Goal: Information Seeking & Learning: Check status

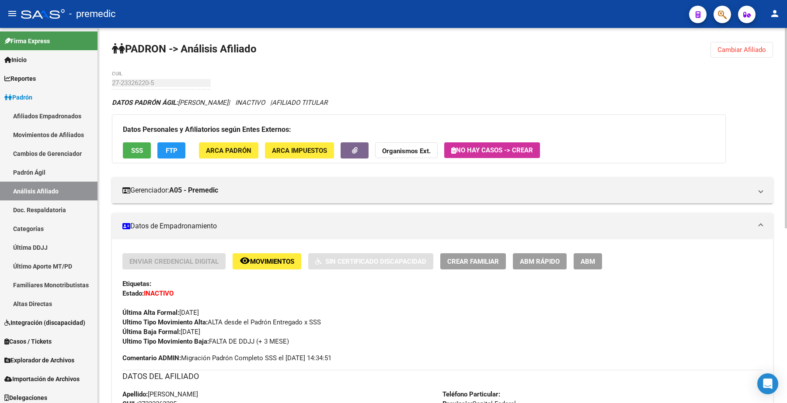
drag, startPoint x: 0, startPoint y: 0, endPoint x: 556, endPoint y: 45, distance: 558.1
click at [733, 45] on button "Cambiar Afiliado" at bounding box center [741, 50] width 62 height 16
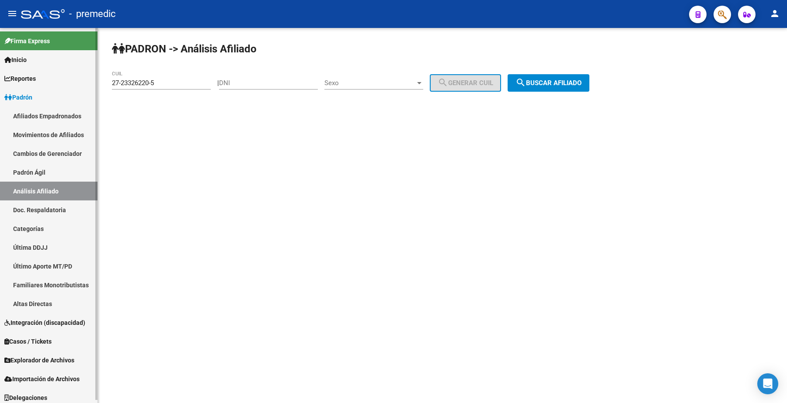
drag, startPoint x: 174, startPoint y: 82, endPoint x: 38, endPoint y: 73, distance: 136.6
click at [25, 73] on mat-sidenav-container "Firma Express Inicio Calendario SSS Instructivos Contacto OS Reportes Padrón Tr…" at bounding box center [393, 215] width 787 height 375
paste input "0-28635506"
click at [548, 76] on div "PADRON -> Análisis Afiliado 20-28635506-5 CUIL | DNI Sexo Sexo search Generar C…" at bounding box center [442, 74] width 689 height 92
click at [549, 76] on button "search Buscar afiliado" at bounding box center [548, 82] width 82 height 17
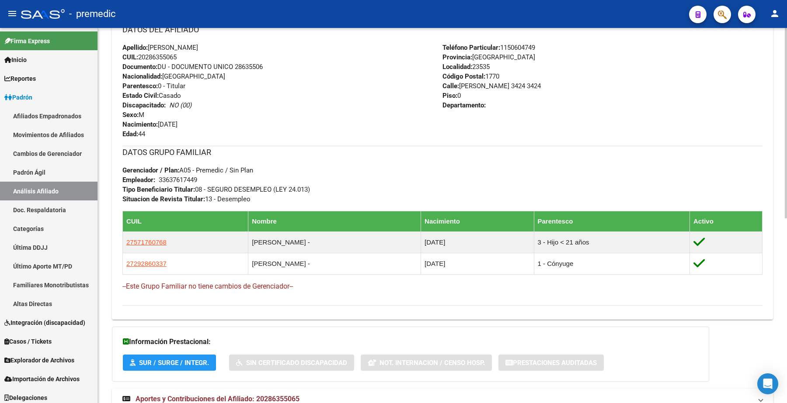
scroll to position [365, 0]
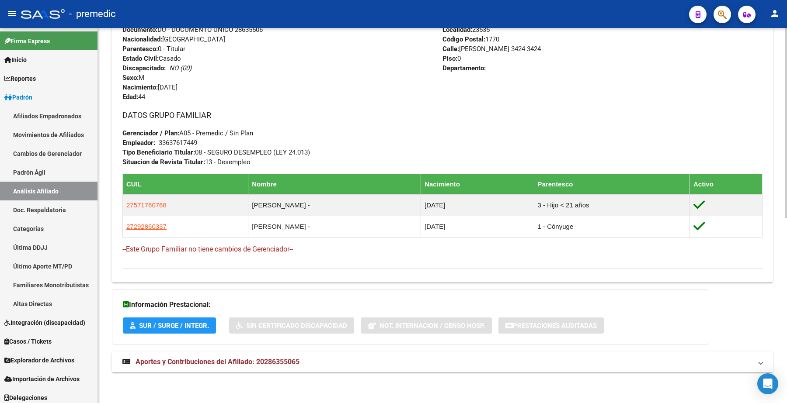
click at [153, 359] on span "Aportes y Contribuciones del Afiliado: 20286355065" at bounding box center [217, 362] width 164 height 8
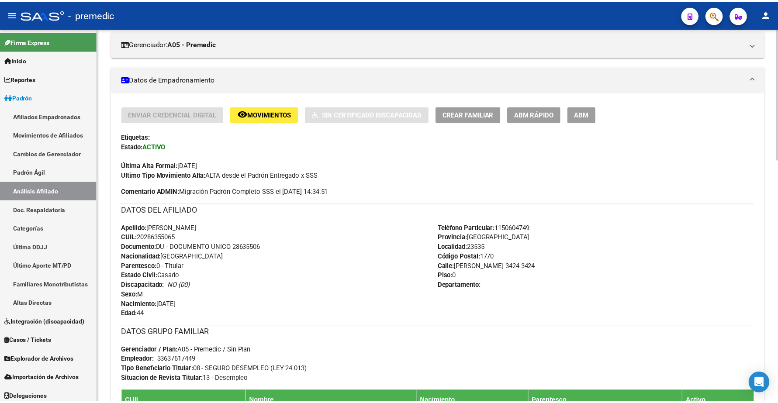
scroll to position [147, 0]
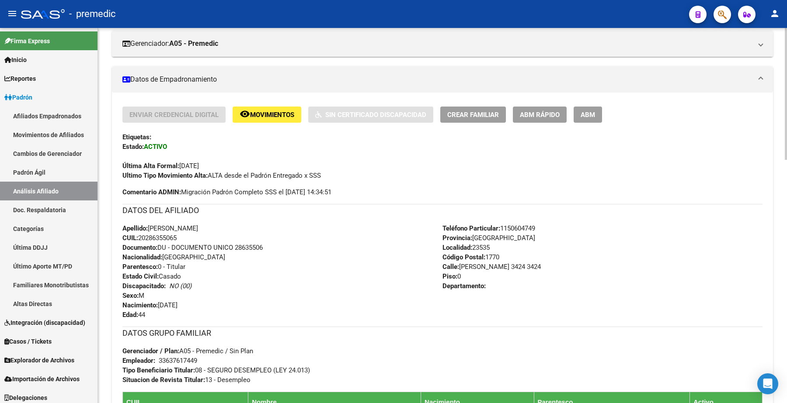
click at [263, 108] on button "remove_red_eye Movimientos" at bounding box center [266, 115] width 69 height 16
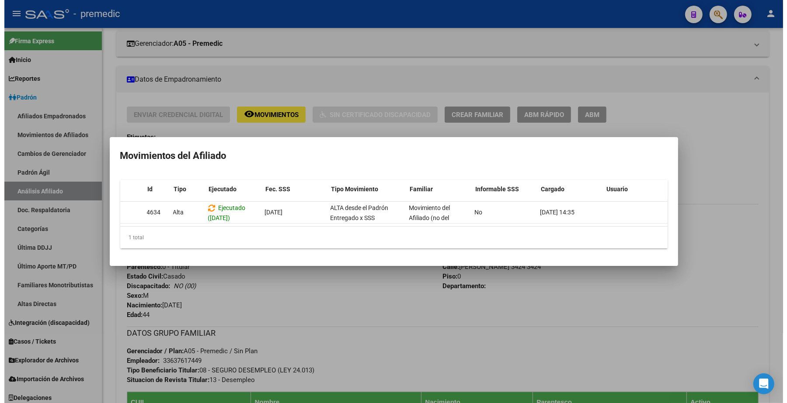
scroll to position [0, 0]
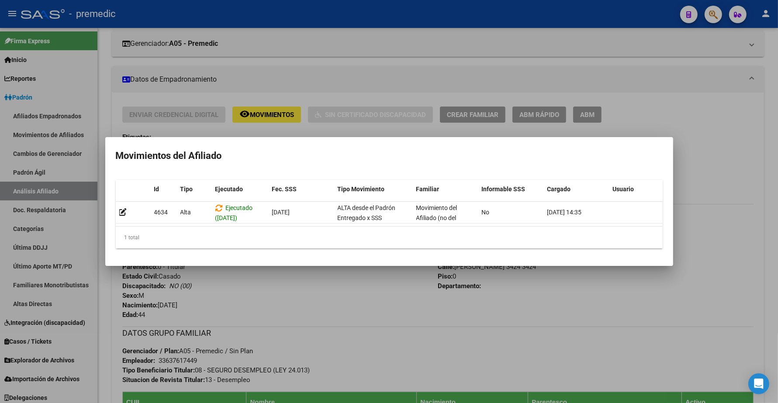
click at [709, 125] on div at bounding box center [389, 201] width 778 height 403
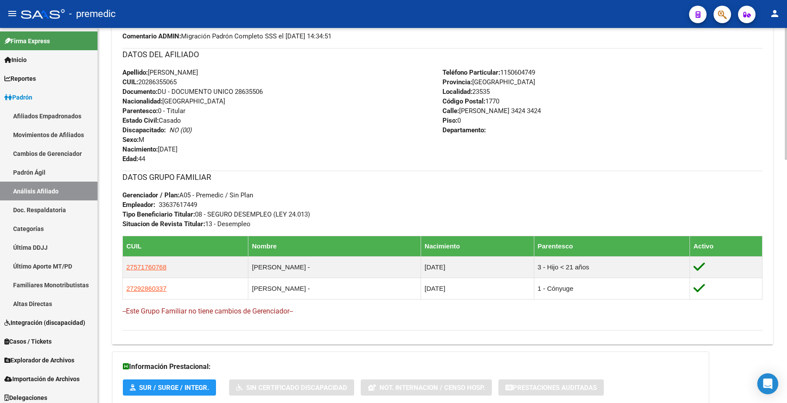
scroll to position [311, 0]
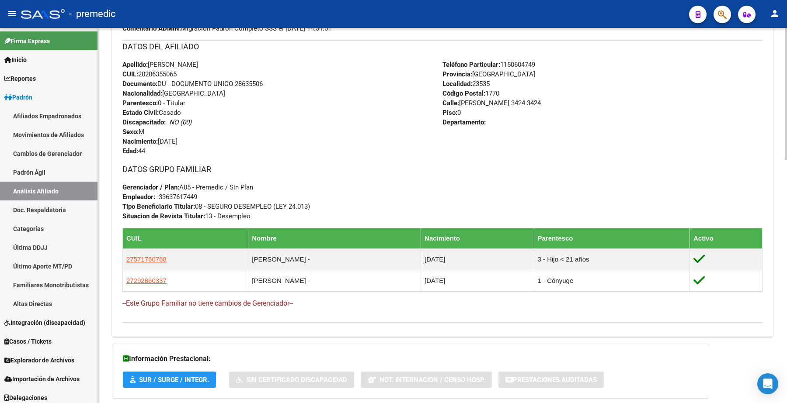
click at [193, 375] on button "SUR / SURGE / INTEGR." at bounding box center [169, 380] width 93 height 16
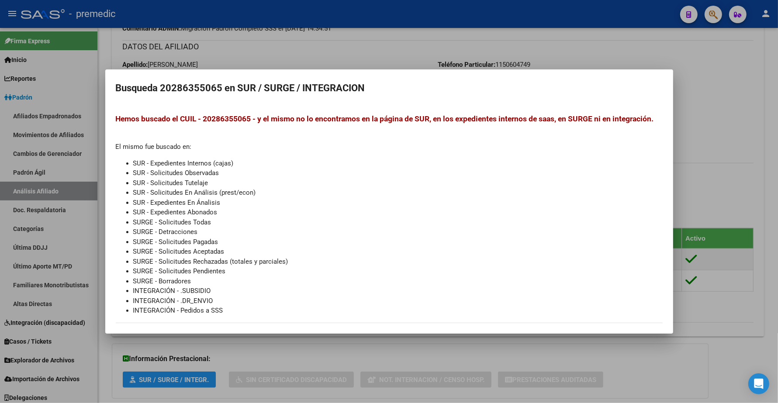
click at [718, 95] on div at bounding box center [389, 201] width 778 height 403
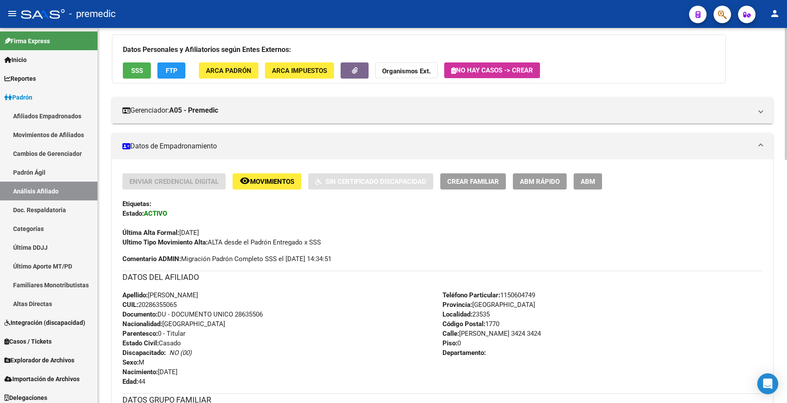
scroll to position [0, 0]
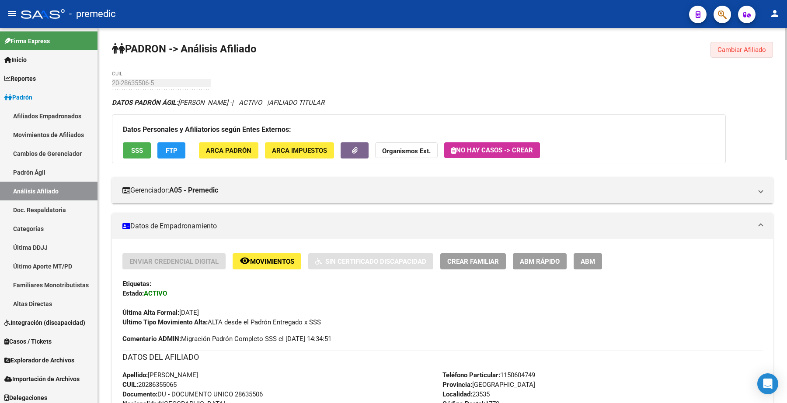
click at [734, 49] on span "Cambiar Afiliado" at bounding box center [741, 50] width 49 height 8
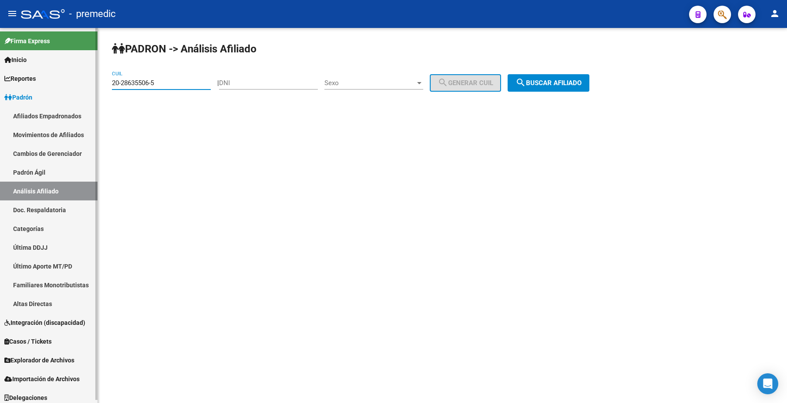
drag, startPoint x: 176, startPoint y: 80, endPoint x: 85, endPoint y: 80, distance: 90.9
click at [85, 80] on mat-sidenav-container "Firma Express Inicio Calendario SSS Instructivos Contacto OS Reportes Padrón Tr…" at bounding box center [393, 215] width 787 height 375
paste input "9124567-7"
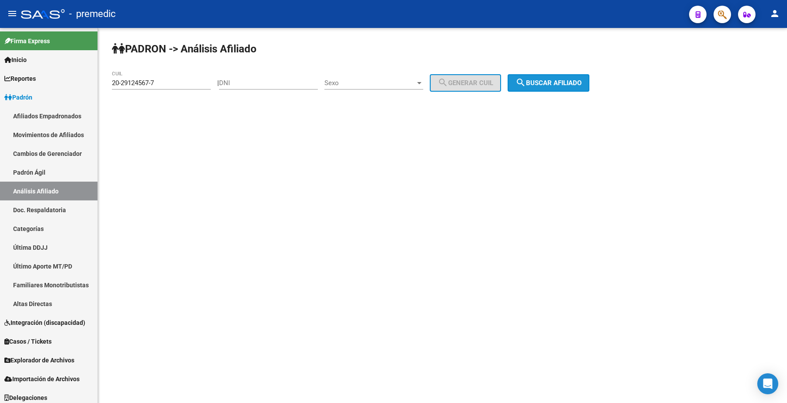
click at [545, 81] on span "search Buscar afiliado" at bounding box center [548, 83] width 66 height 8
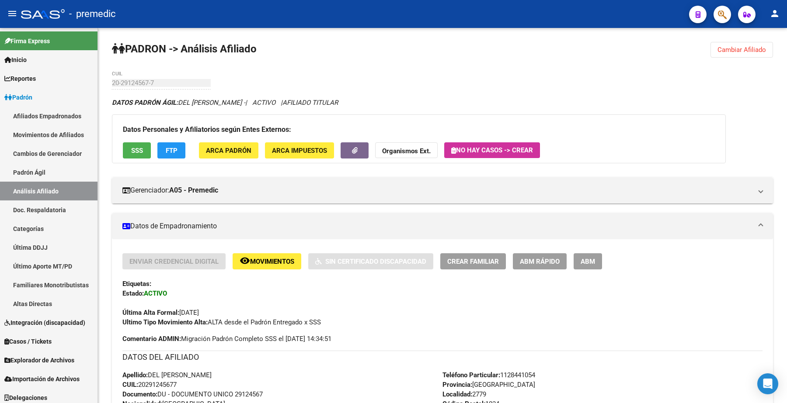
click at [730, 51] on span "Cambiar Afiliado" at bounding box center [741, 50] width 49 height 8
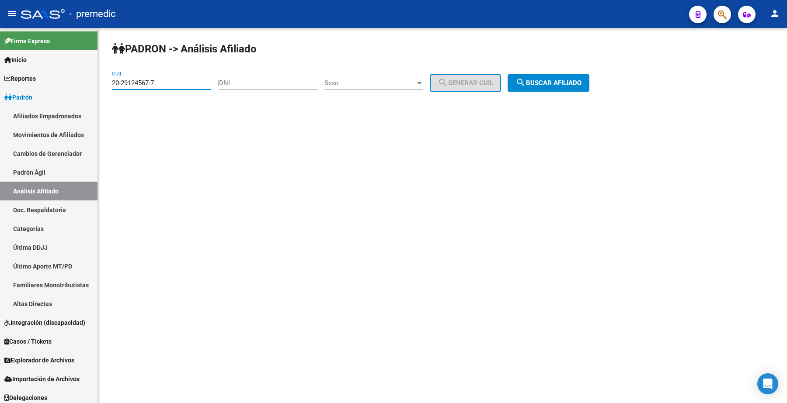
drag, startPoint x: 160, startPoint y: 81, endPoint x: 289, endPoint y: 106, distance: 131.7
click at [86, 81] on mat-sidenav-container "Firma Express Inicio Calendario SSS Instructivos Contacto OS Reportes Padrón Tr…" at bounding box center [393, 215] width 787 height 375
paste input "30901176-8"
click at [550, 85] on span "search Buscar afiliado" at bounding box center [548, 83] width 66 height 8
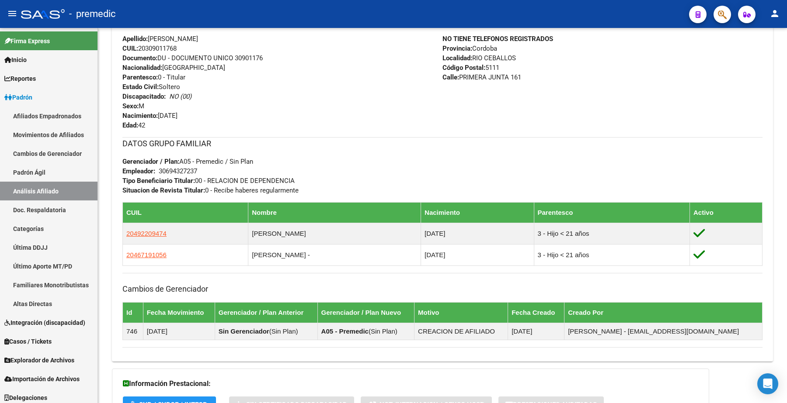
scroll to position [328, 0]
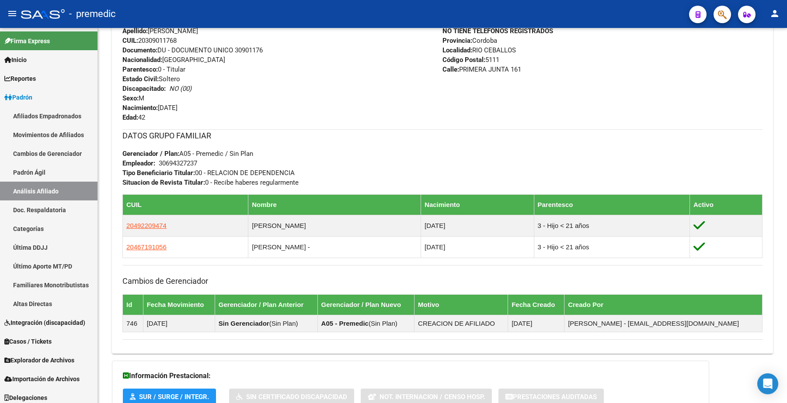
drag, startPoint x: 311, startPoint y: 249, endPoint x: 121, endPoint y: 250, distance: 189.7
click at [121, 250] on div "Enviar Credencial Digital remove_red_eye Movimientos Sin Certificado Discapacid…" at bounding box center [442, 136] width 661 height 421
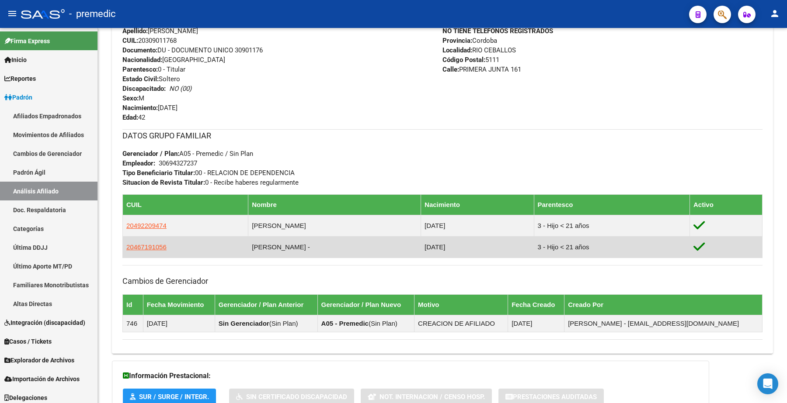
click at [184, 252] on td "20467191056" at bounding box center [185, 246] width 125 height 21
drag, startPoint x: 162, startPoint y: 247, endPoint x: 134, endPoint y: 247, distance: 28.0
click at [134, 247] on span "20467191056" at bounding box center [146, 246] width 40 height 7
copy span "46719105"
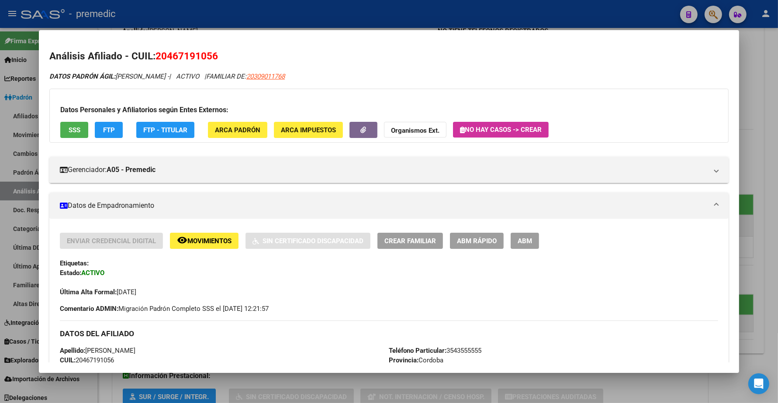
click at [770, 59] on div at bounding box center [389, 201] width 778 height 403
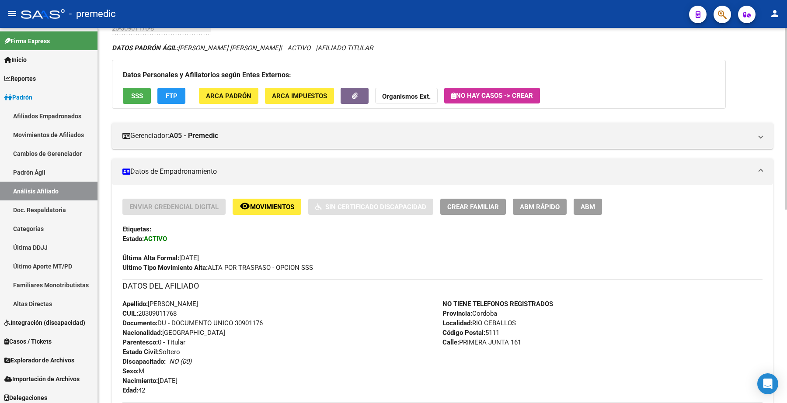
scroll to position [0, 0]
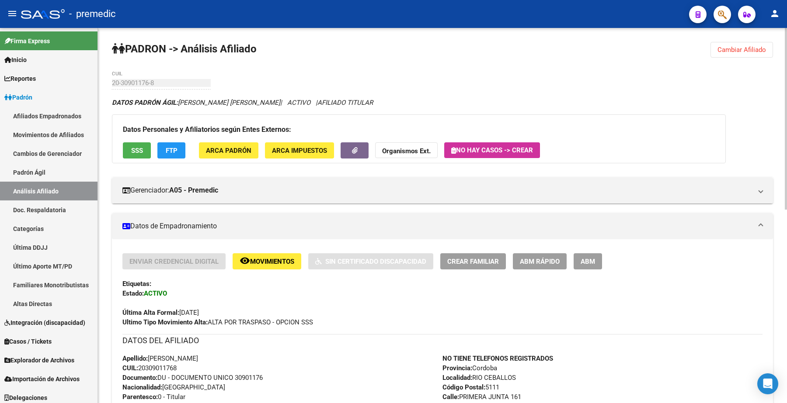
click at [720, 45] on button "Cambiar Afiliado" at bounding box center [741, 50] width 62 height 16
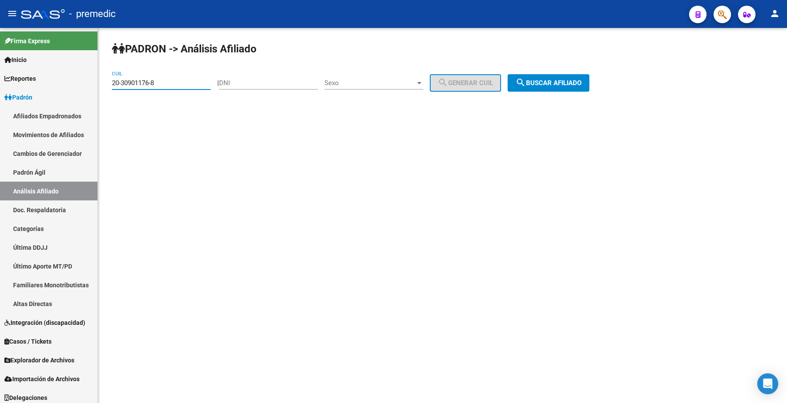
drag, startPoint x: 78, startPoint y: 87, endPoint x: 132, endPoint y: 95, distance: 55.3
click at [36, 87] on mat-sidenav-container "Firma Express Inicio Calendario SSS Instructivos Contacto OS Reportes Padrón Tr…" at bounding box center [393, 215] width 787 height 375
paste input "21806678-0"
click at [551, 75] on button "search Buscar afiliado" at bounding box center [548, 82] width 82 height 17
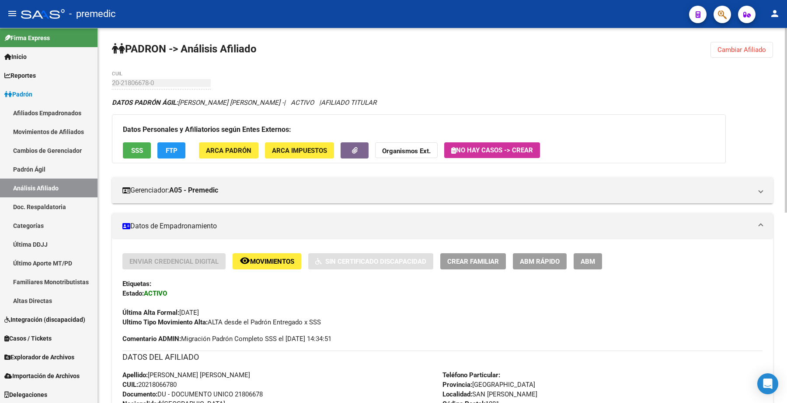
click at [750, 53] on button "Cambiar Afiliado" at bounding box center [741, 50] width 62 height 16
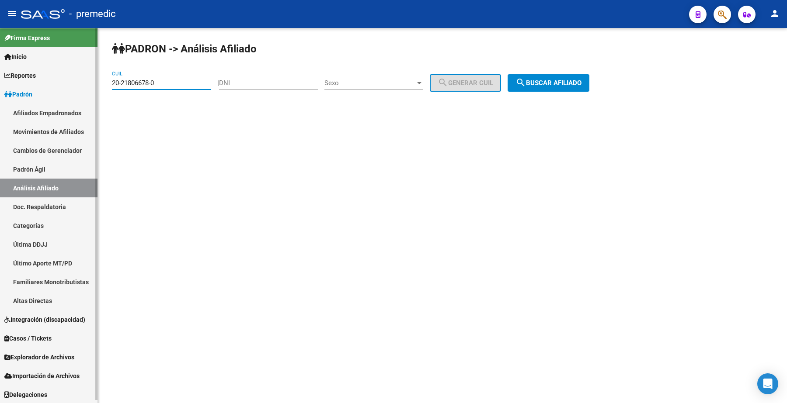
drag, startPoint x: 178, startPoint y: 82, endPoint x: 21, endPoint y: 79, distance: 157.4
click at [21, 79] on mat-sidenav-container "Firma Express Inicio Calendario SSS Instructivos Contacto OS Reportes Padrón Tr…" at bounding box center [393, 215] width 787 height 375
paste input "7-29633919-4"
click at [545, 81] on span "search Buscar afiliado" at bounding box center [548, 83] width 66 height 8
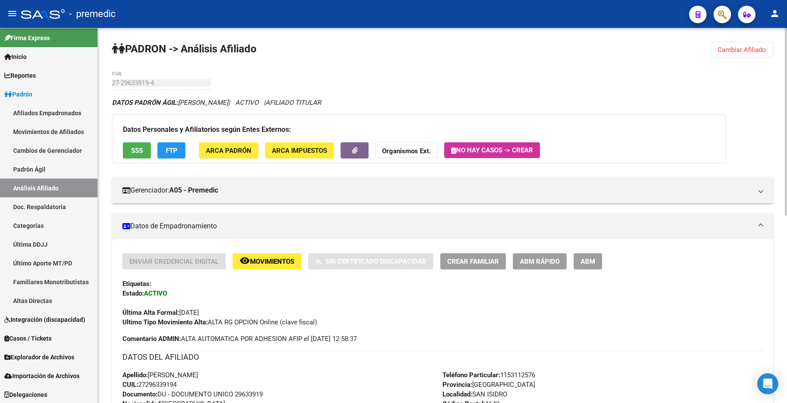
click at [724, 51] on span "Cambiar Afiliado" at bounding box center [741, 50] width 49 height 8
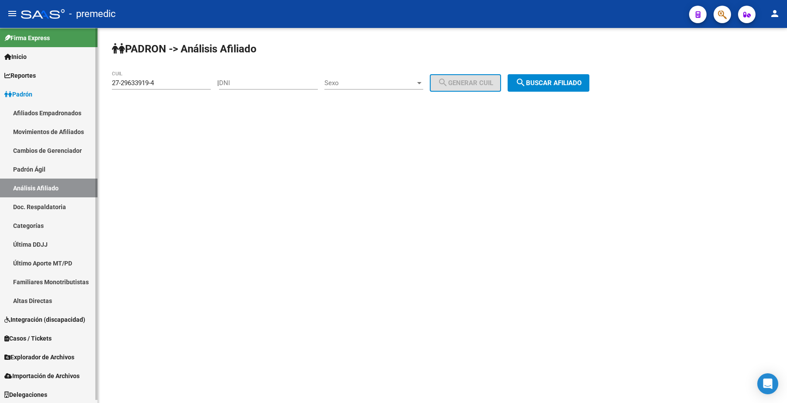
drag, startPoint x: 184, startPoint y: 79, endPoint x: 6, endPoint y: 76, distance: 178.8
click at [3, 76] on mat-sidenav-container "Firma Express Inicio Calendario SSS Instructivos Contacto OS Reportes Padrón Tr…" at bounding box center [393, 215] width 787 height 375
paste input "0-22833735-9"
type input "20-22833735-9"
drag, startPoint x: 626, startPoint y: 81, endPoint x: 584, endPoint y: 86, distance: 42.2
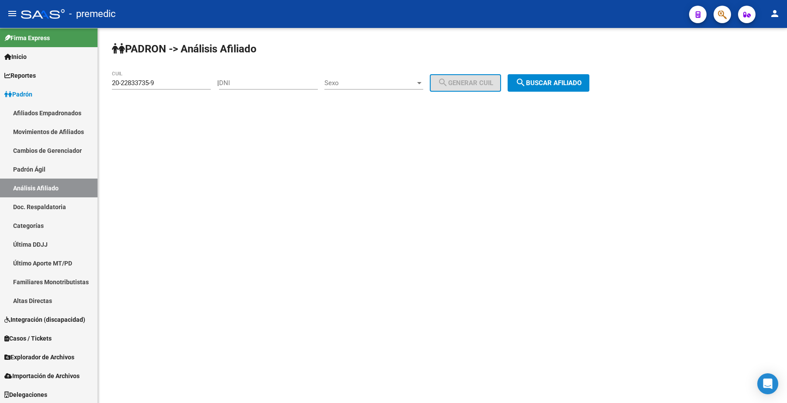
click at [626, 81] on div "PADRON -> Análisis Afiliado 20-22833735-9 CUIL | DNI Sexo Sexo search Generar C…" at bounding box center [442, 74] width 689 height 92
click at [579, 84] on span "search Buscar afiliado" at bounding box center [548, 83] width 66 height 8
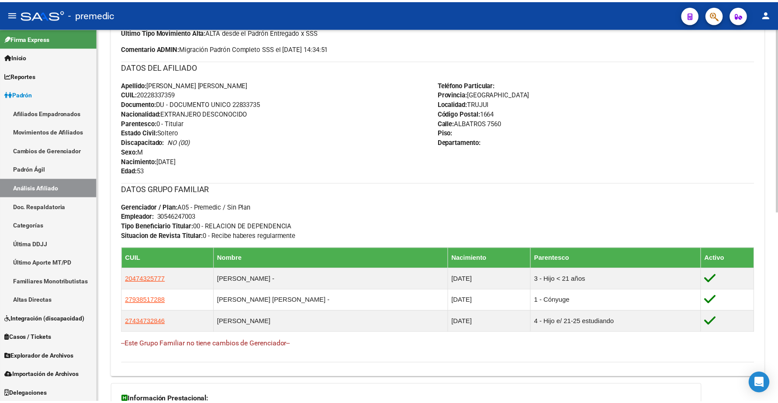
scroll to position [164, 0]
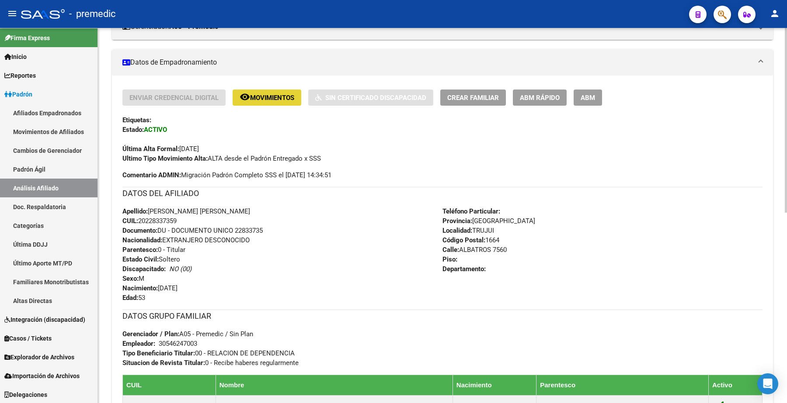
click at [271, 97] on span "Movimientos" at bounding box center [272, 98] width 44 height 8
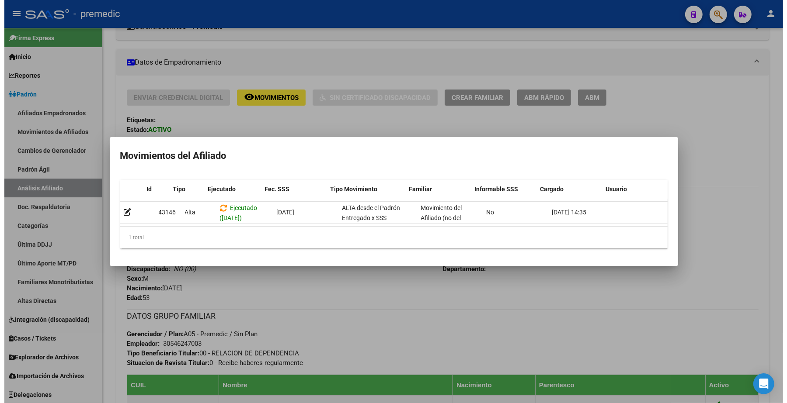
scroll to position [0, 12]
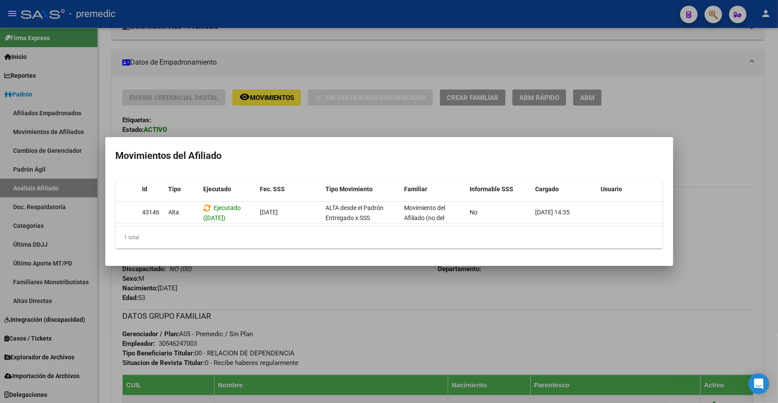
click at [732, 80] on div at bounding box center [389, 201] width 778 height 403
